Goal: Transaction & Acquisition: Obtain resource

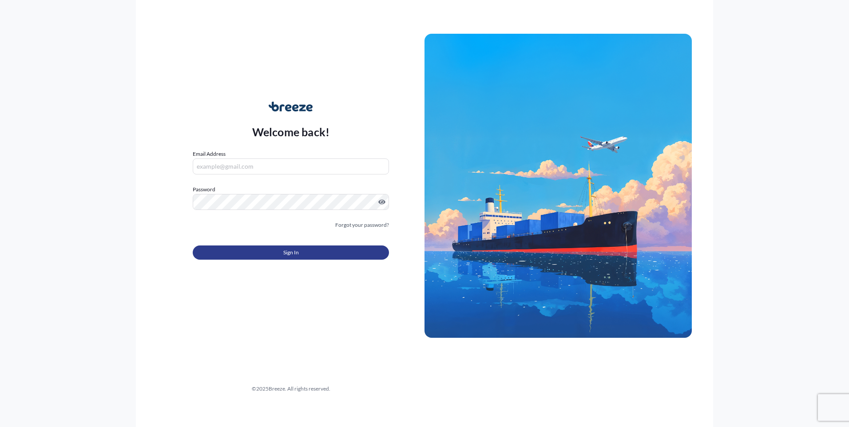
type input "[EMAIL_ADDRESS][DOMAIN_NAME]"
click at [257, 254] on button "Sign In" at bounding box center [291, 253] width 196 height 14
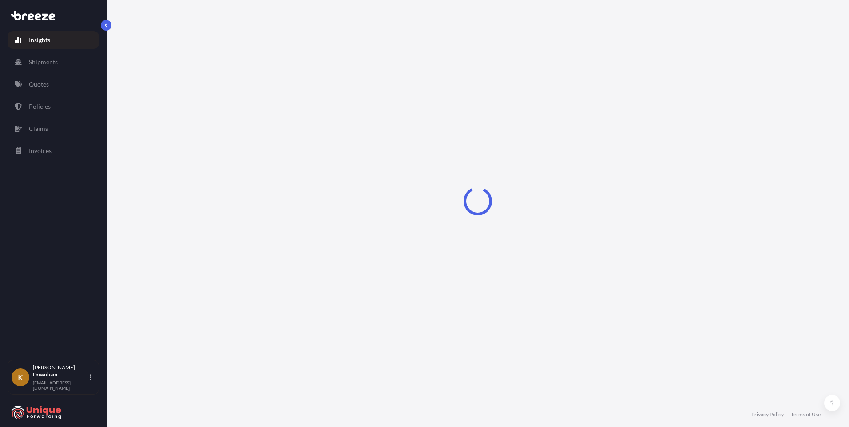
select select "2025"
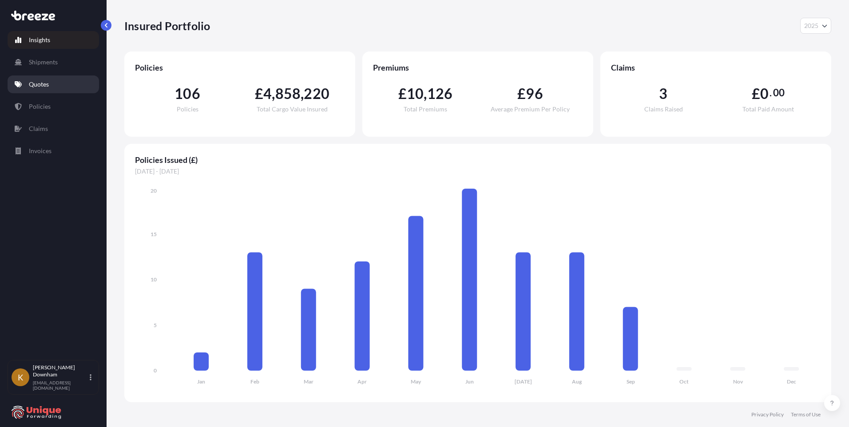
click at [48, 81] on p "Quotes" at bounding box center [39, 84] width 20 height 9
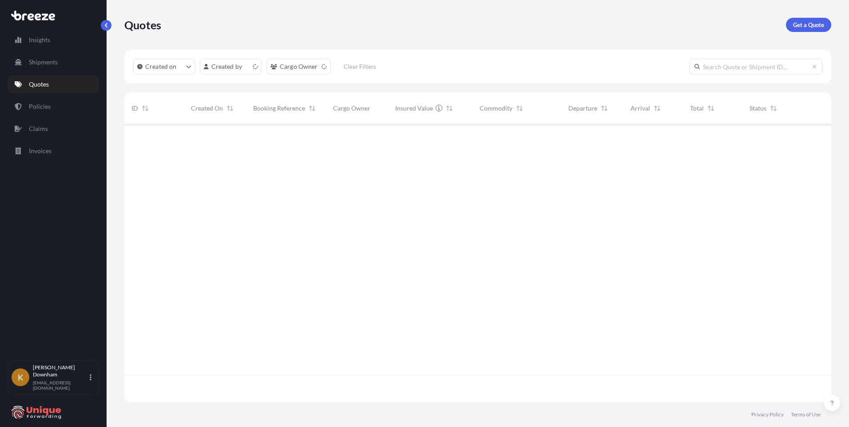
scroll to position [276, 701]
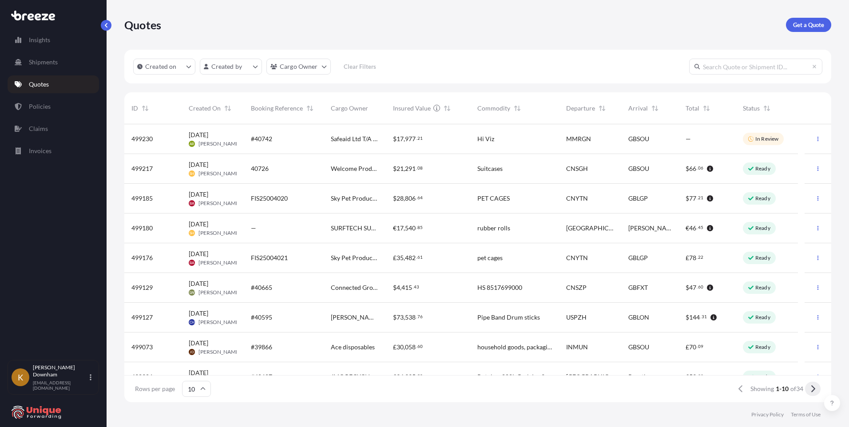
click at [815, 391] on icon at bounding box center [813, 389] width 5 height 8
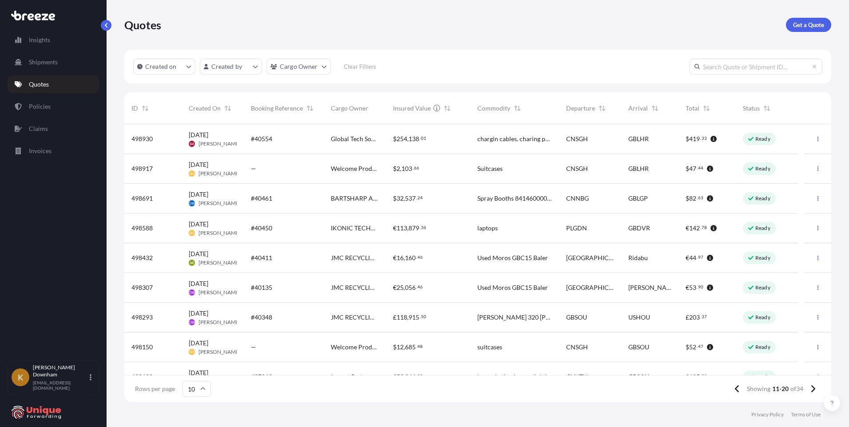
click at [815, 391] on icon at bounding box center [813, 389] width 5 height 8
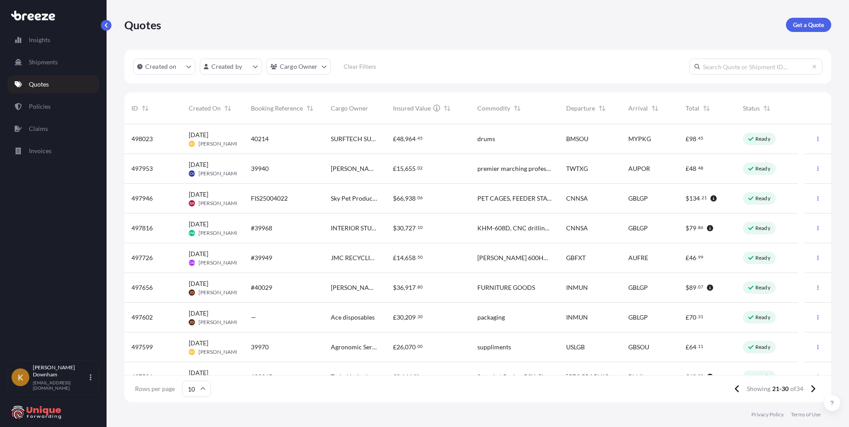
click at [217, 326] on span "[PERSON_NAME]" at bounding box center [220, 322] width 42 height 7
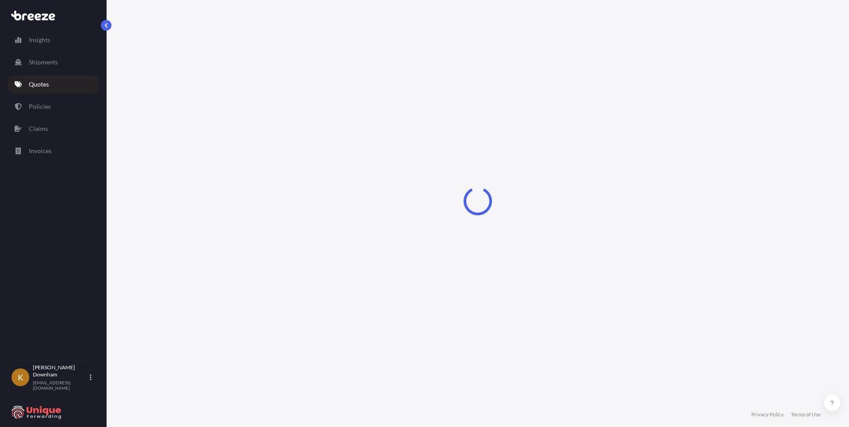
select select "Sea"
select select "Road"
select select "2"
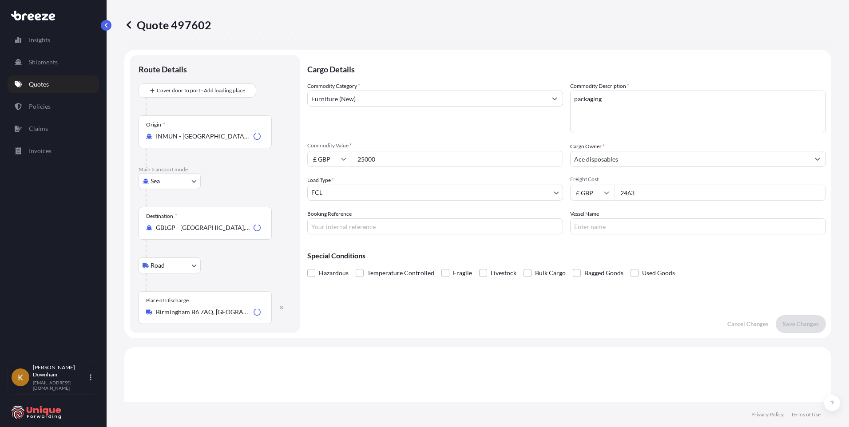
scroll to position [303, 0]
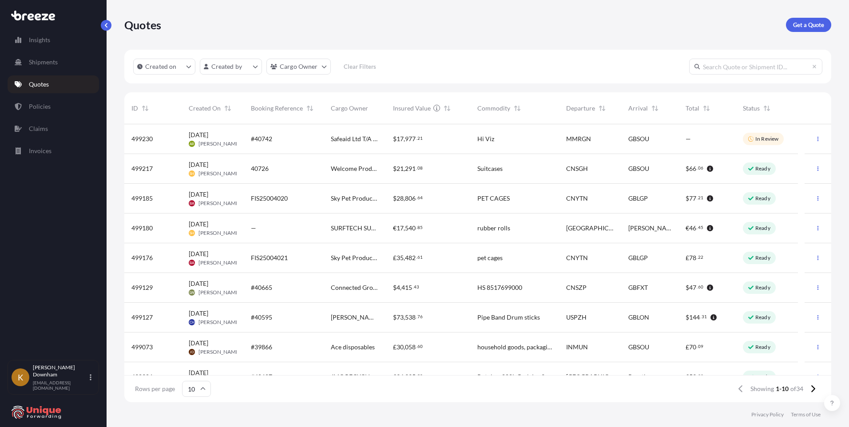
scroll to position [47, 0]
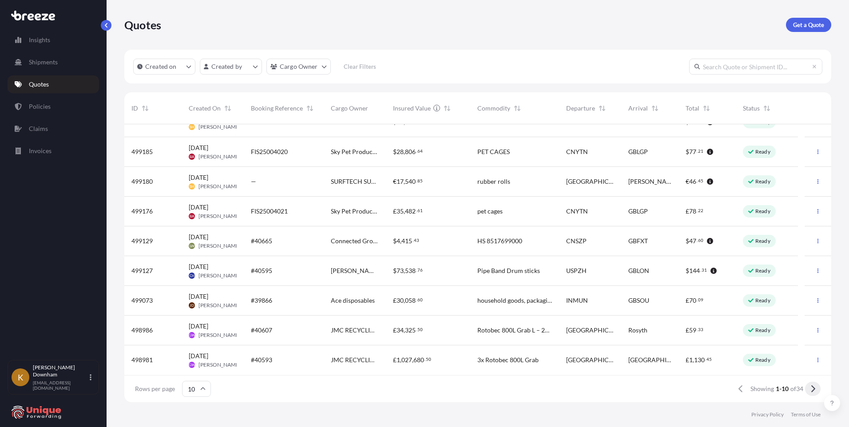
click at [812, 392] on icon at bounding box center [814, 389] width 4 height 7
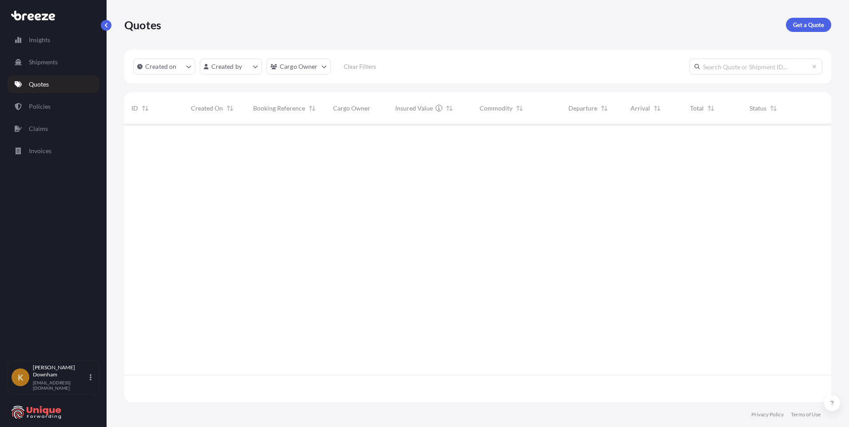
scroll to position [0, 0]
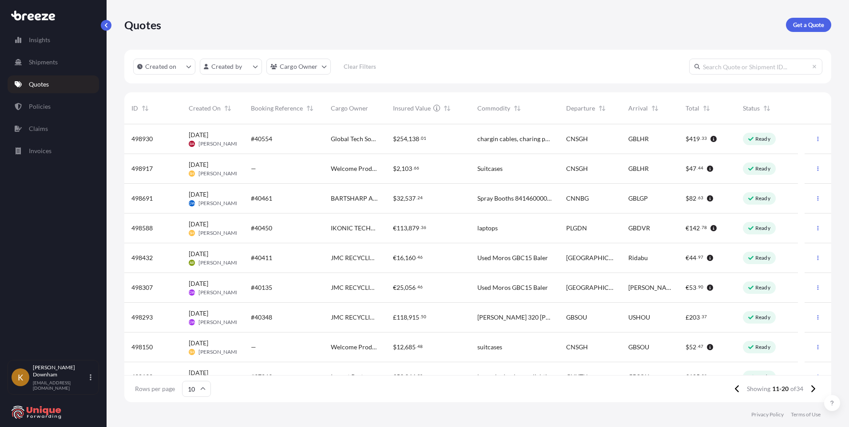
click at [812, 392] on icon at bounding box center [814, 389] width 4 height 7
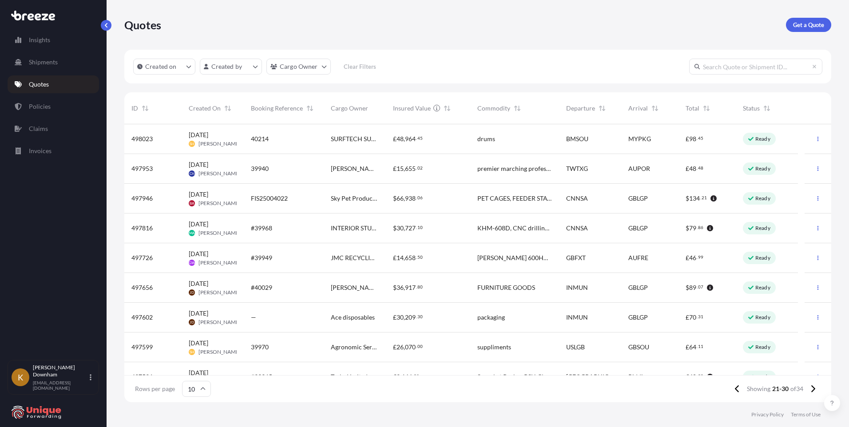
click at [812, 392] on icon at bounding box center [814, 389] width 4 height 7
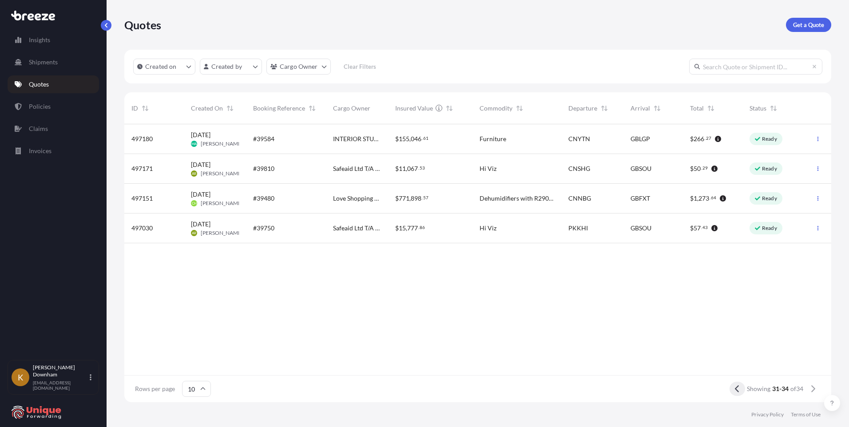
click at [735, 389] on icon at bounding box center [737, 389] width 5 height 8
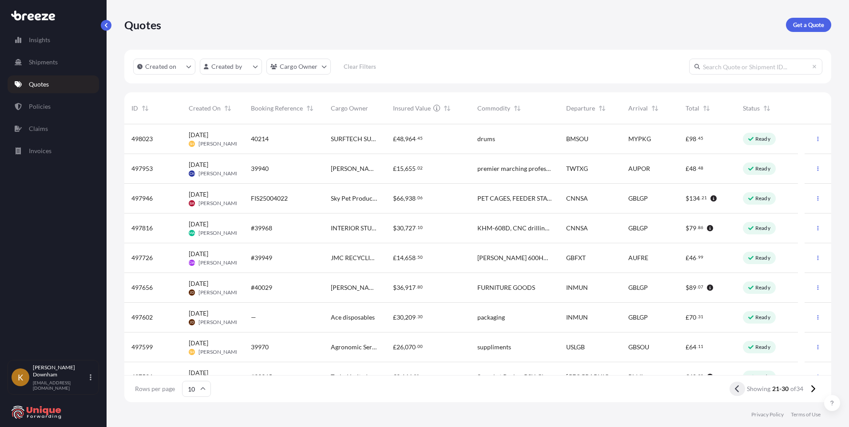
click at [737, 389] on icon at bounding box center [737, 389] width 5 height 8
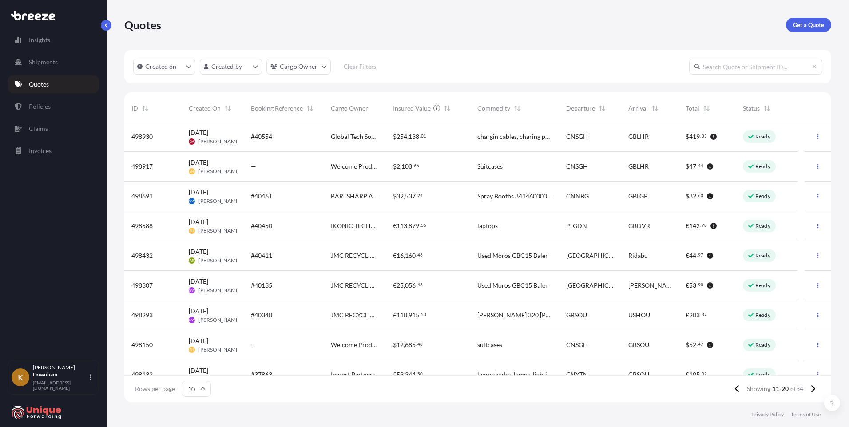
scroll to position [47, 0]
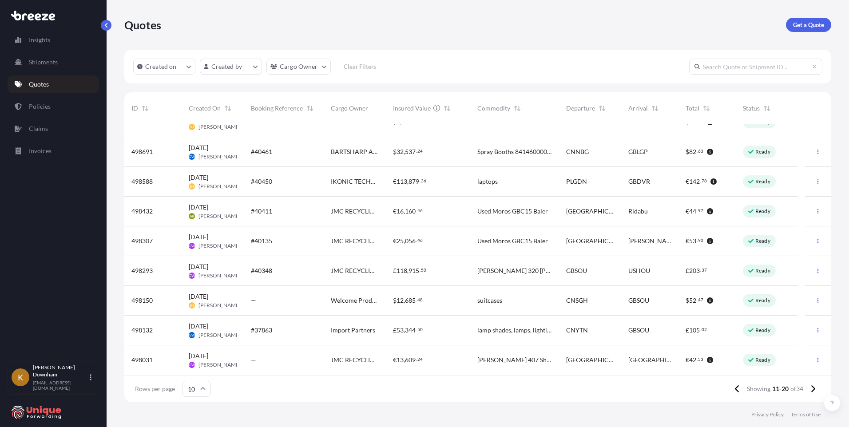
click at [287, 333] on div "#37863" at bounding box center [284, 330] width 66 height 9
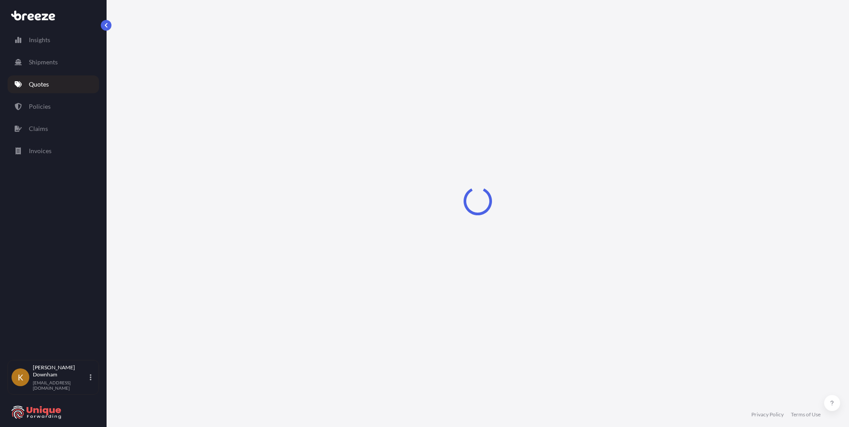
select select "Road"
select select "Sea"
select select "Road"
select select "2"
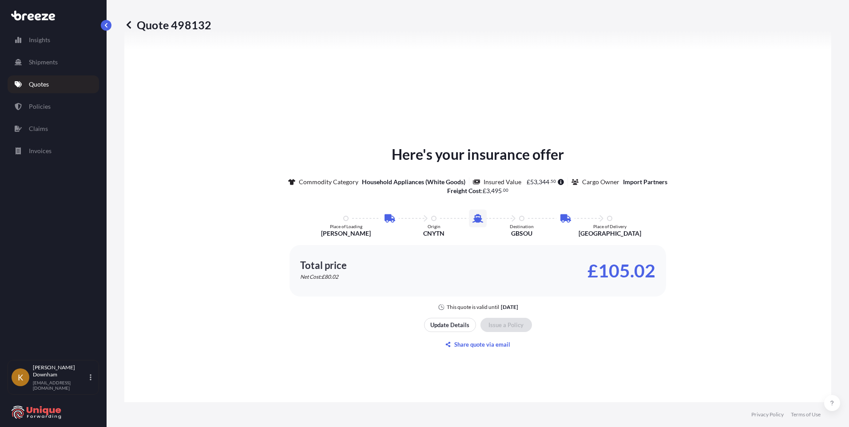
scroll to position [1164, 0]
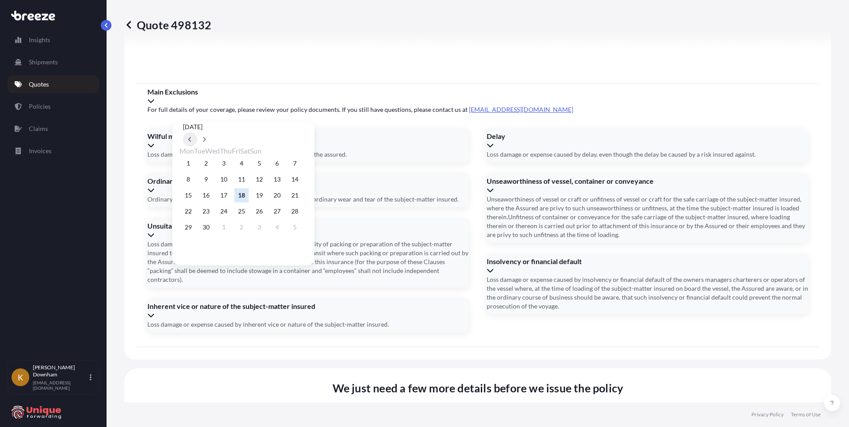
click at [192, 137] on icon at bounding box center [190, 139] width 4 height 5
click at [267, 234] on button "29" at bounding box center [259, 227] width 14 height 14
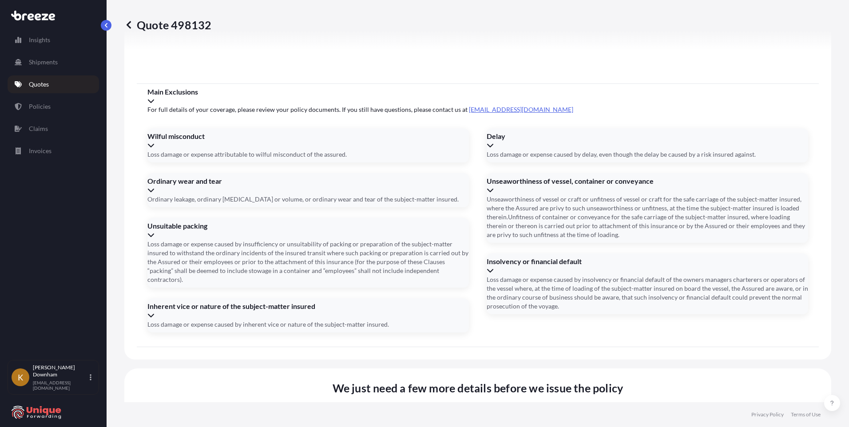
type input "[DATE]"
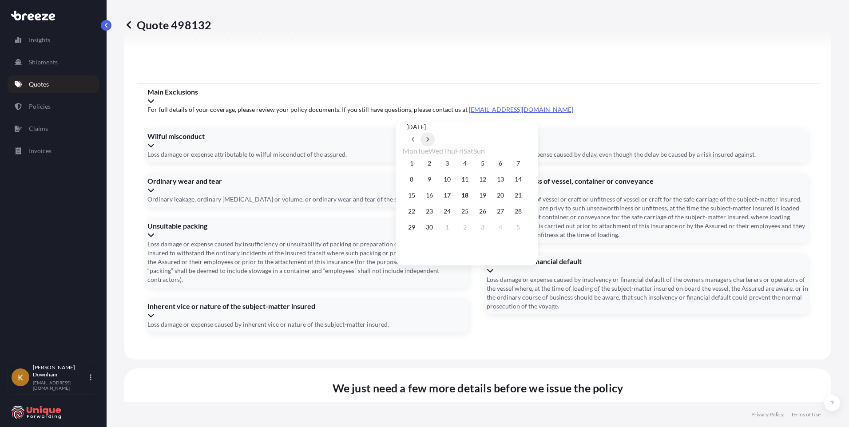
click at [430, 137] on icon at bounding box center [428, 139] width 4 height 5
click at [490, 179] on button "10" at bounding box center [483, 179] width 14 height 14
type input "[DATE]"
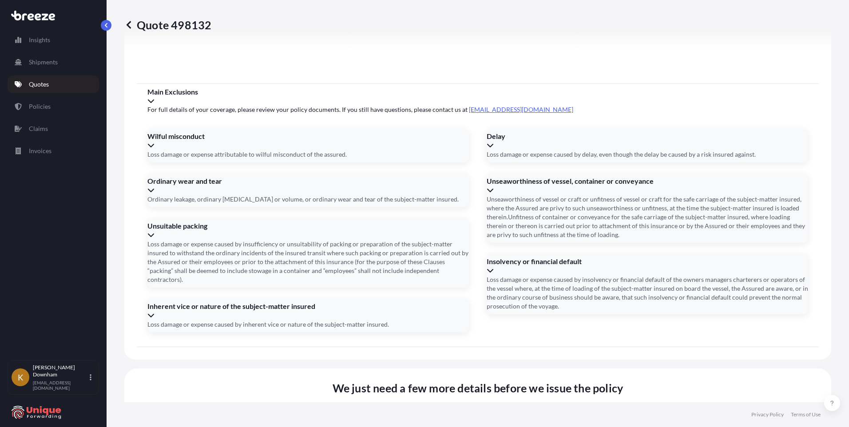
paste input "MRKU9120119"
type input "MRKU9120119"
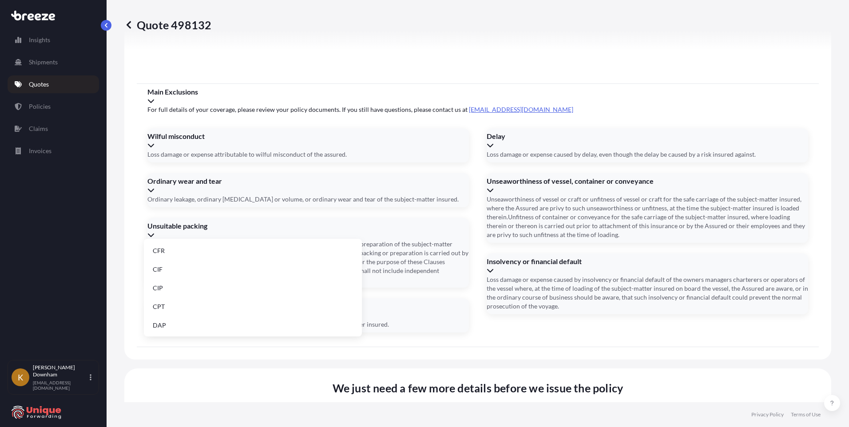
click at [173, 325] on li "FOB" at bounding box center [252, 324] width 211 height 17
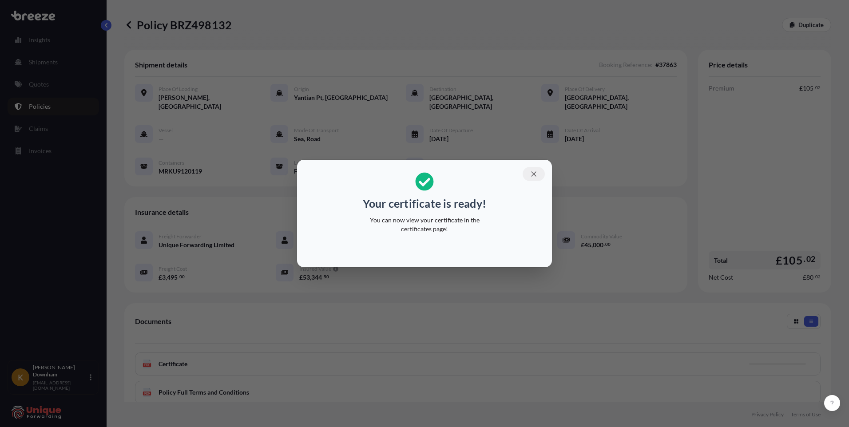
click at [534, 176] on icon "button" at bounding box center [534, 174] width 8 height 8
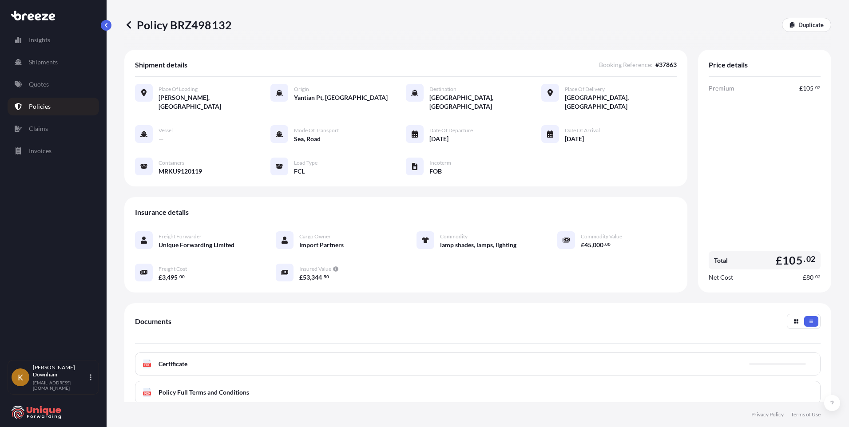
click at [364, 355] on div "PDF Certificate" at bounding box center [478, 364] width 686 height 23
click at [364, 355] on link "PDF Certificate [DATE]" at bounding box center [478, 364] width 686 height 23
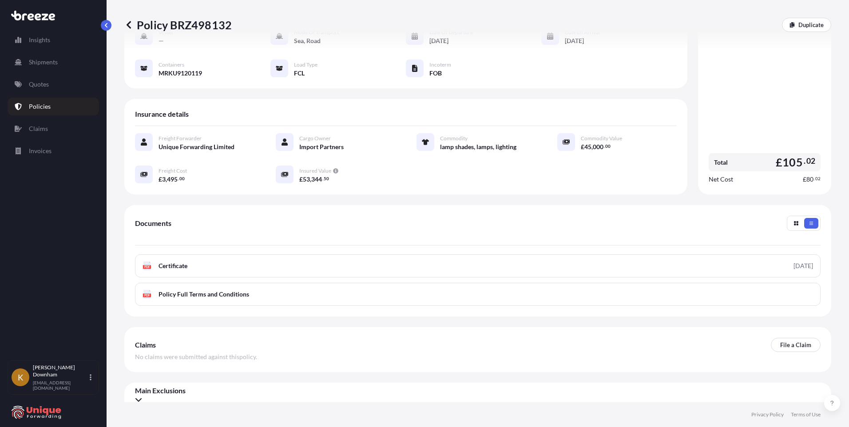
click at [231, 192] on div "Shipment details Booking Reference : #37863 Place of Loading [PERSON_NAME] Shi,…" at bounding box center [477, 294] width 707 height 685
